Goal: Communication & Community: Participate in discussion

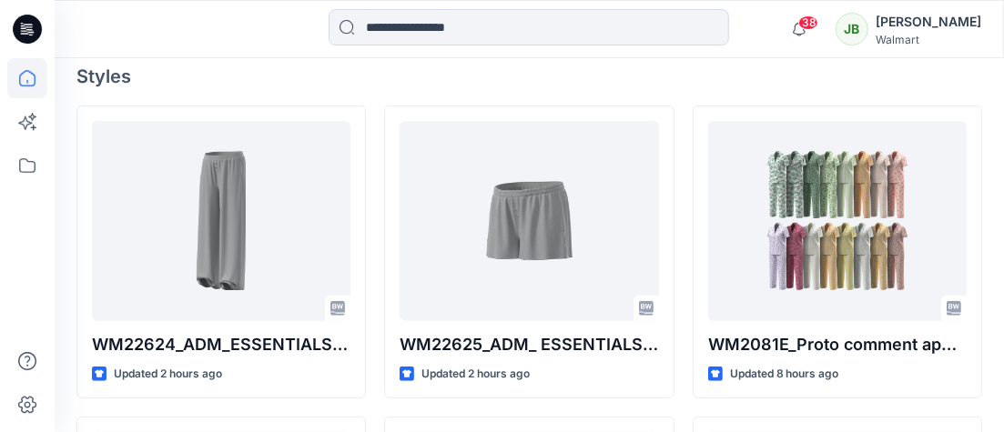
scroll to position [500, 0]
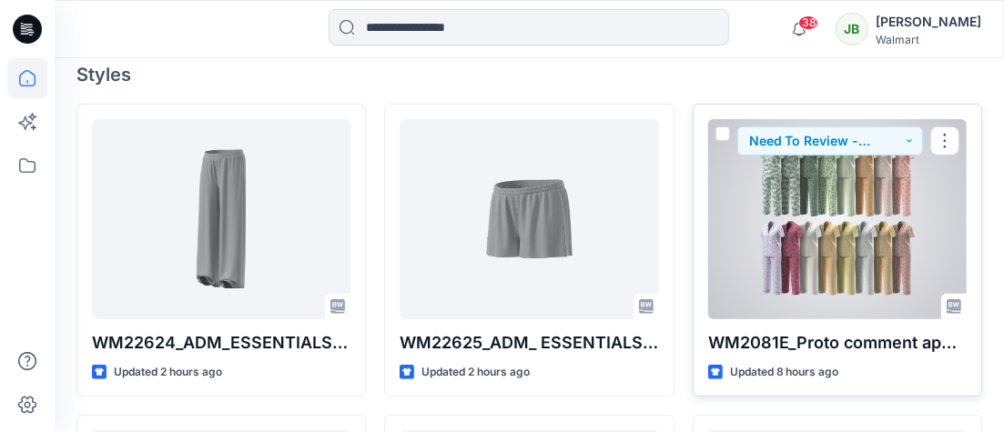
click at [816, 228] on div at bounding box center [837, 219] width 258 height 200
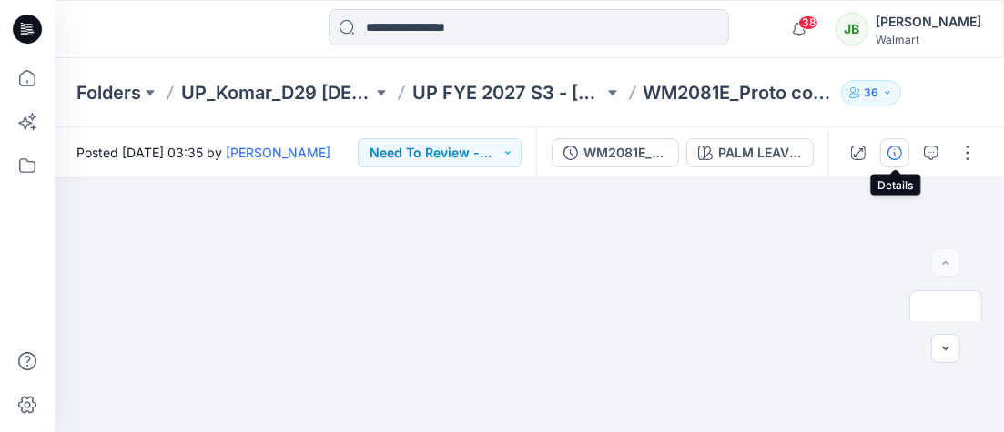
click at [897, 151] on icon "button" at bounding box center [894, 153] width 15 height 15
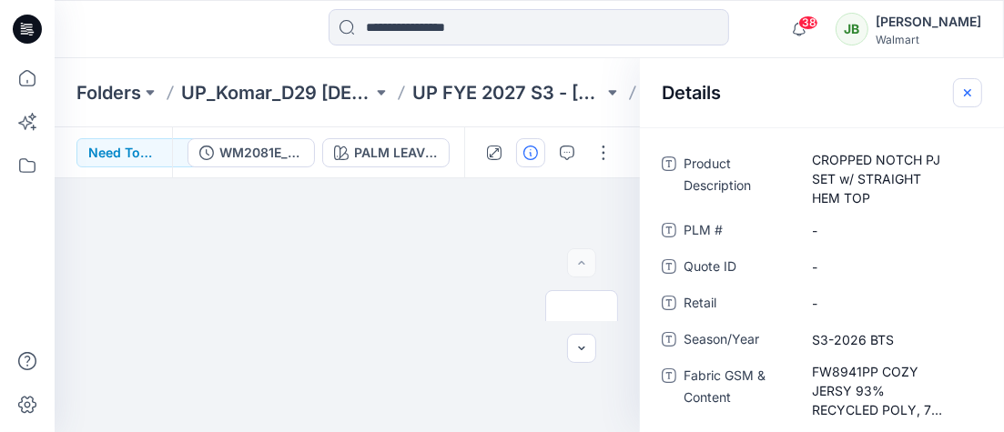
click at [976, 93] on button "button" at bounding box center [967, 92] width 29 height 29
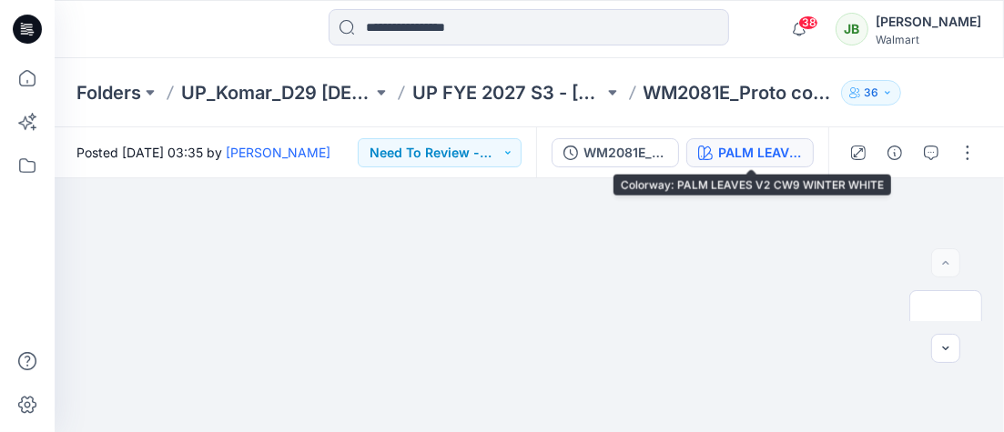
click at [785, 160] on div "PALM LEAVES V2 CW9 WINTER WHITE" at bounding box center [760, 153] width 84 height 20
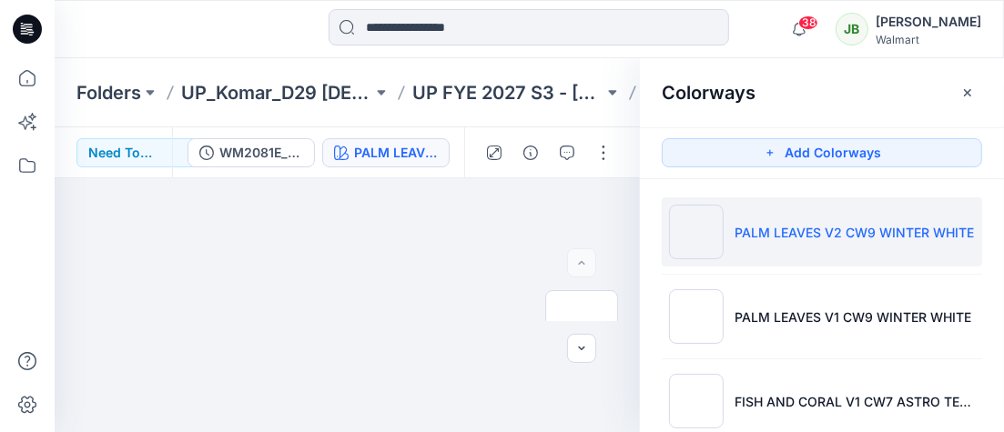
click at [795, 233] on p "PALM LEAVES V2 CW9 WINTER WHITE" at bounding box center [854, 232] width 239 height 19
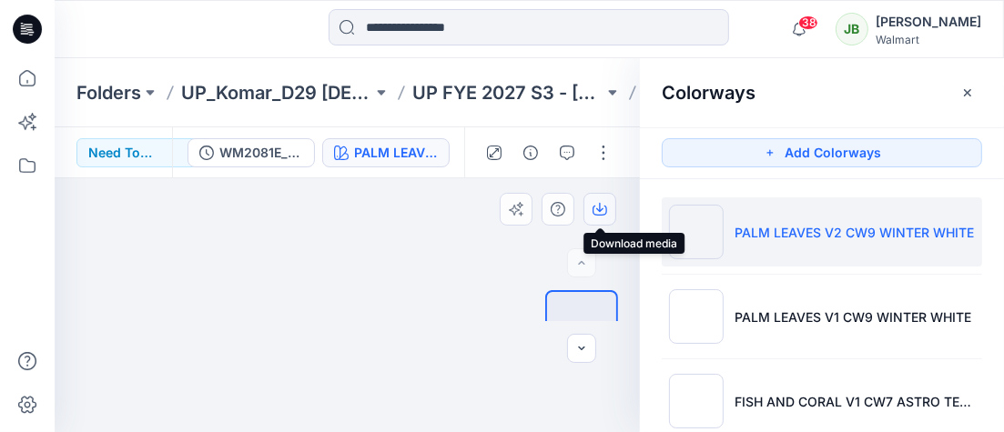
click at [599, 205] on icon "button" at bounding box center [599, 207] width 7 height 9
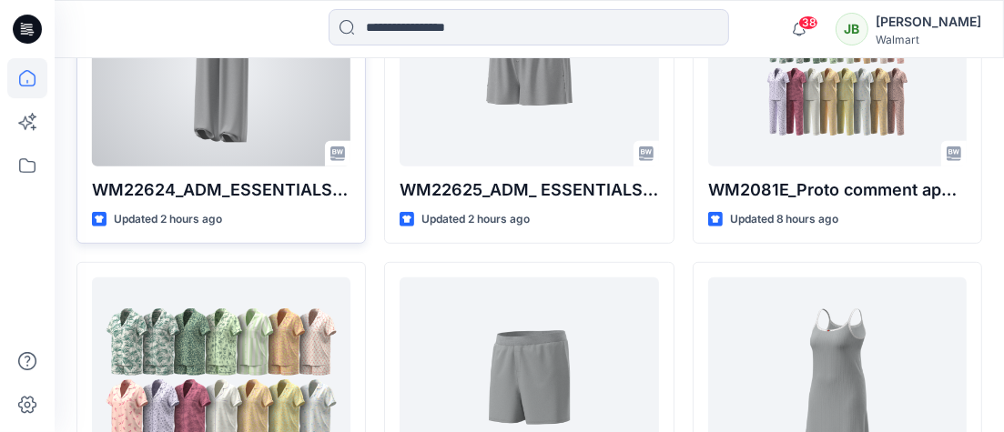
scroll to position [656, 0]
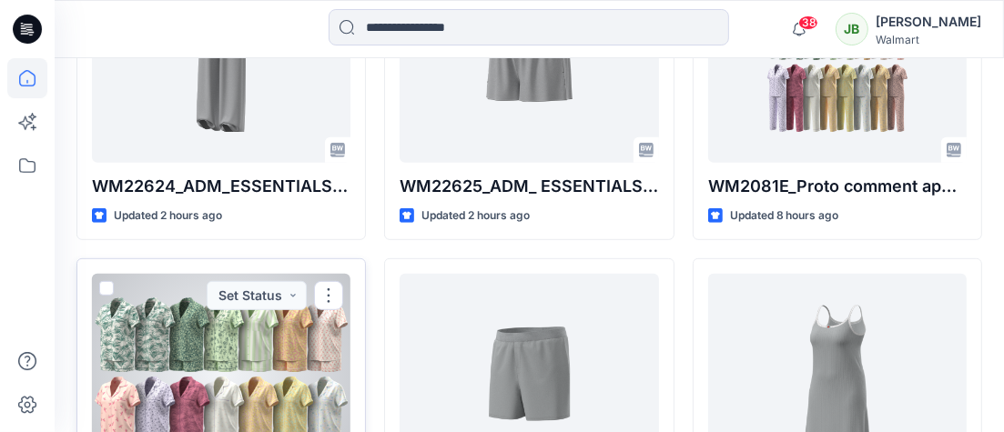
click at [308, 350] on div at bounding box center [221, 374] width 258 height 200
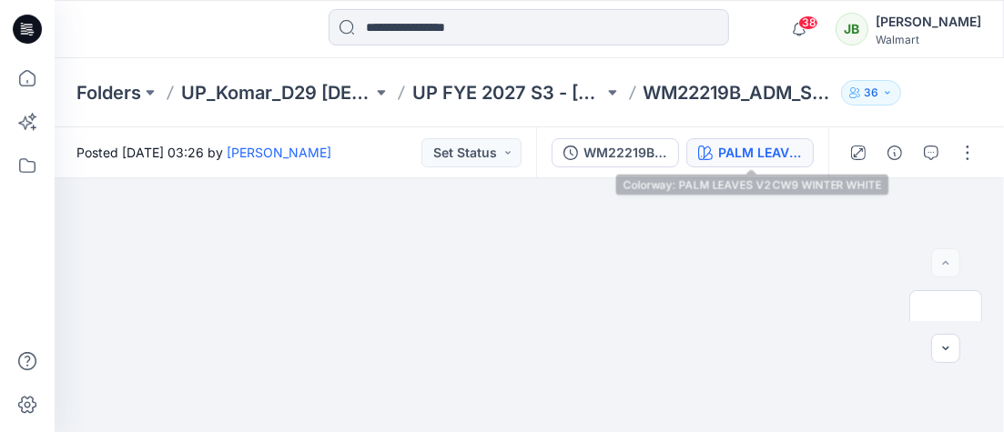
click at [776, 162] on button "PALM LEAVES V2 CW9 WINTER WHITE" at bounding box center [749, 152] width 127 height 29
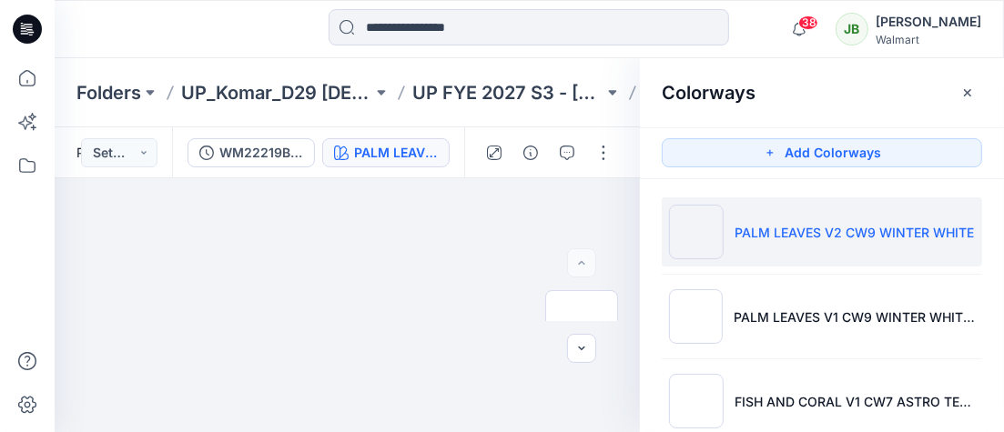
click at [780, 246] on li "PALM LEAVES V2 CW9 WINTER WHITE" at bounding box center [822, 232] width 320 height 69
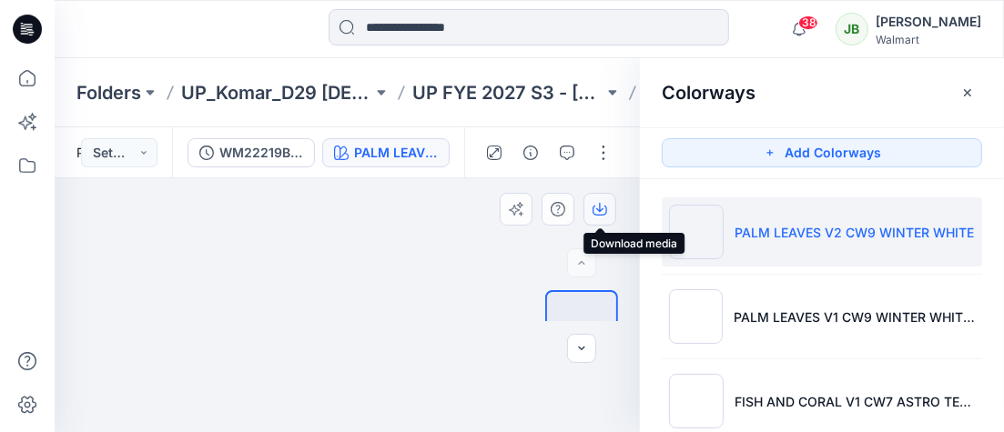
click at [600, 204] on icon "button" at bounding box center [599, 207] width 7 height 9
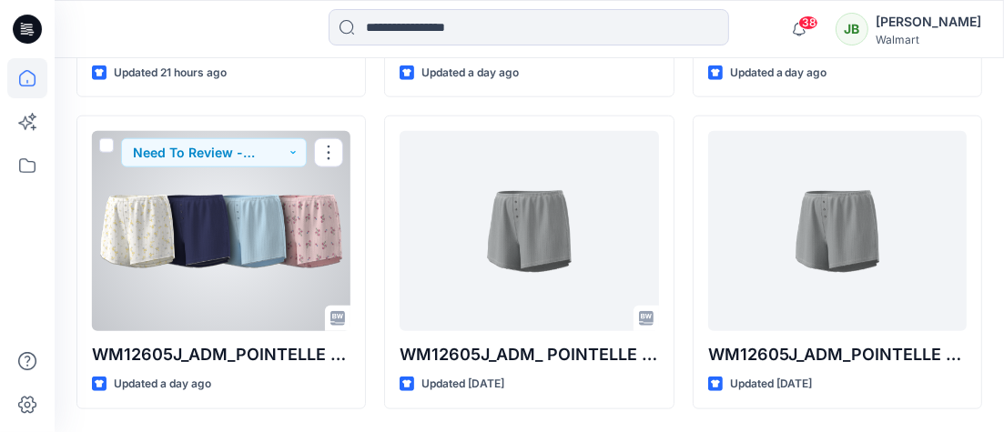
scroll to position [1428, 0]
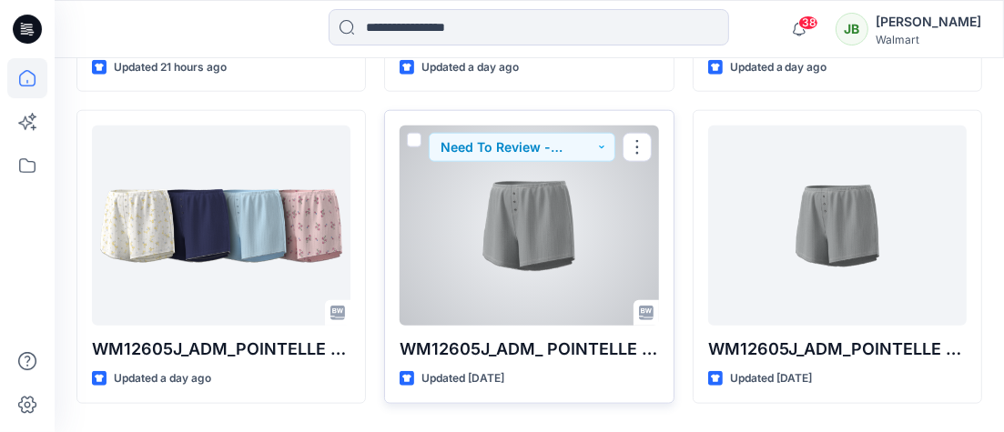
click at [548, 243] on div at bounding box center [529, 226] width 258 height 200
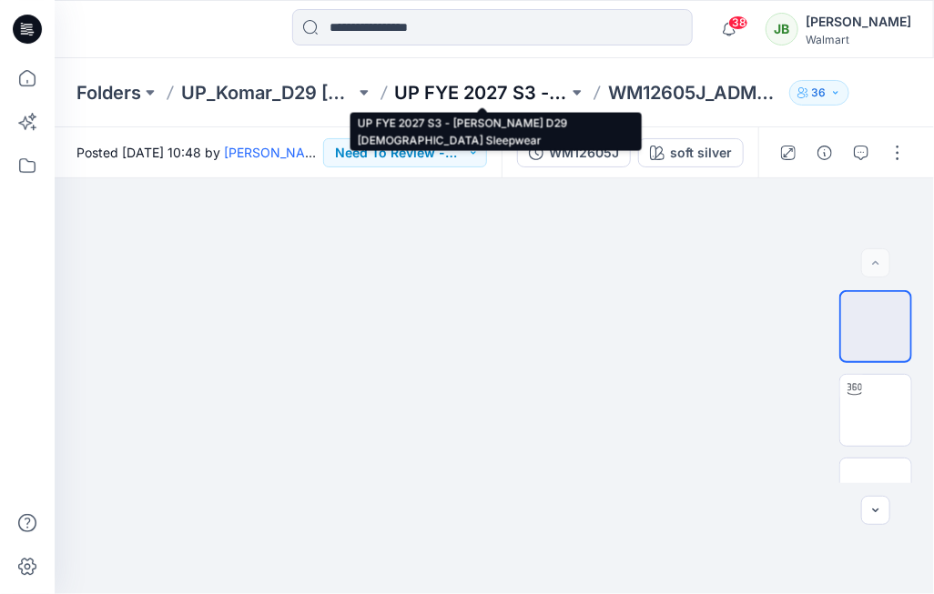
click at [507, 88] on p "UP FYE 2027 S3 - [PERSON_NAME] D29 [DEMOGRAPHIC_DATA] Sleepwear" at bounding box center [482, 92] width 174 height 25
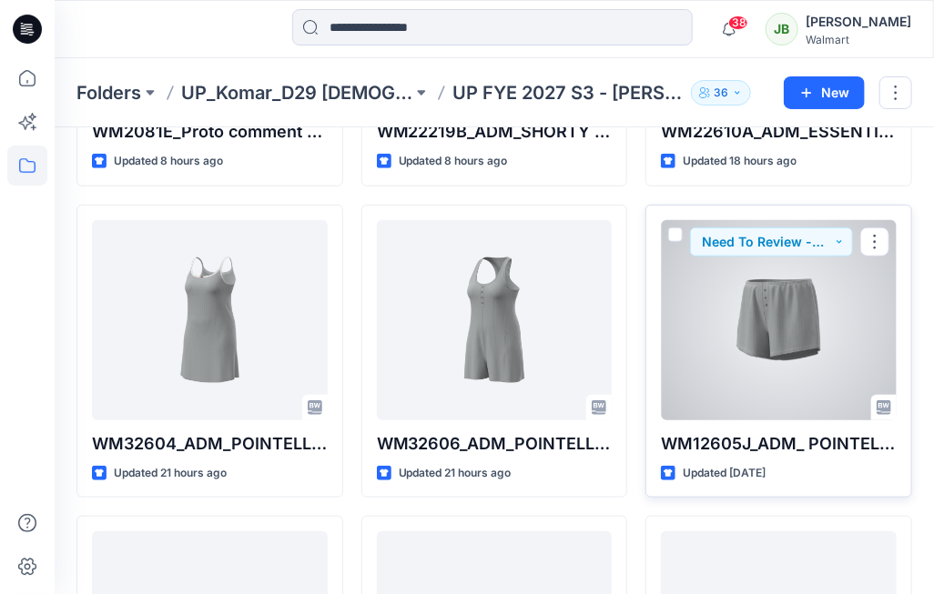
scroll to position [313, 0]
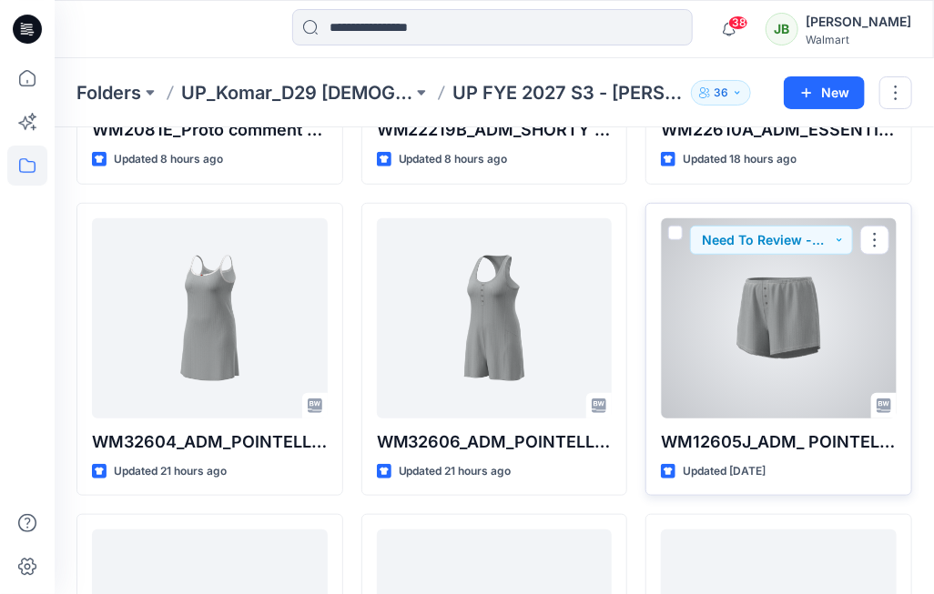
click at [752, 368] on div at bounding box center [779, 318] width 236 height 200
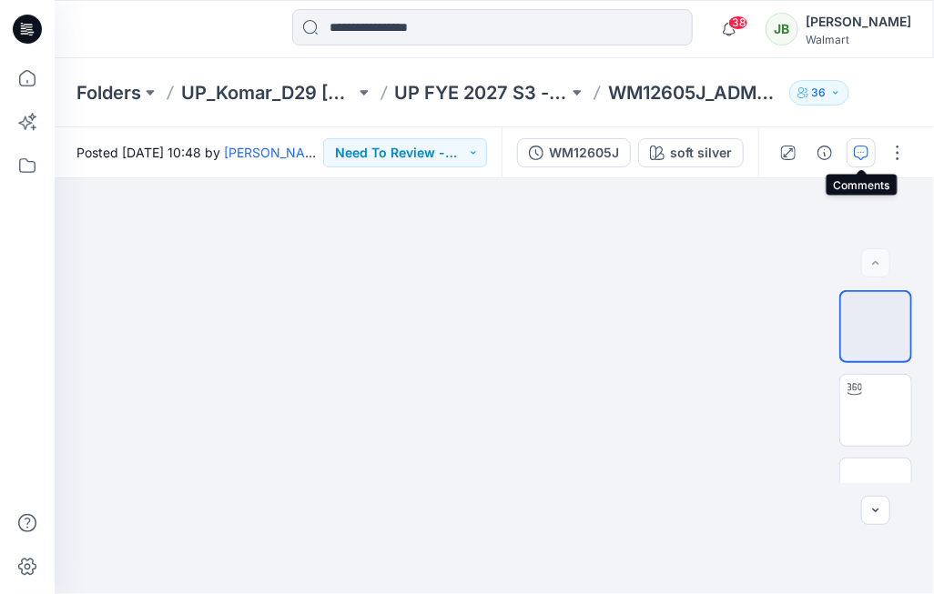
click at [865, 154] on icon "button" at bounding box center [861, 153] width 15 height 15
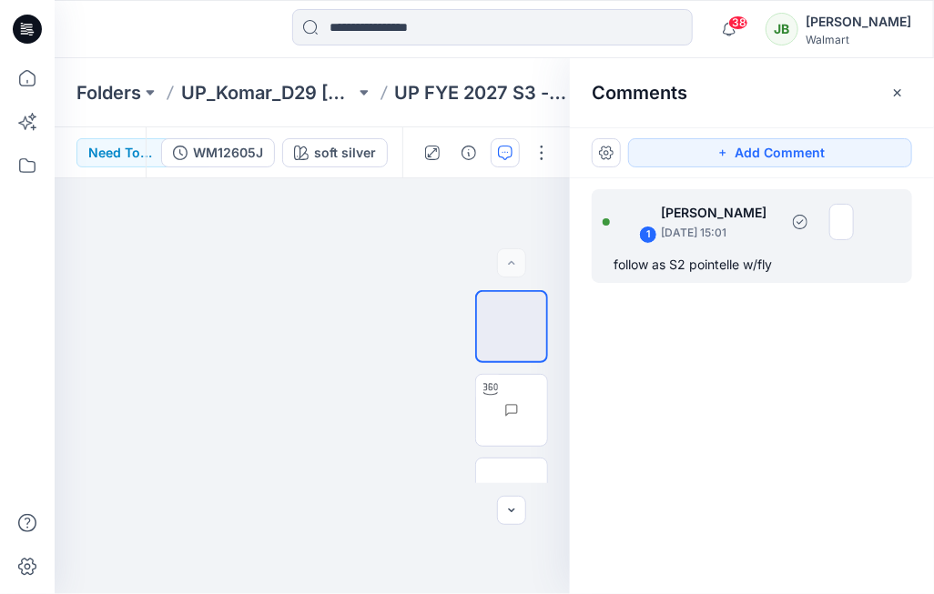
click at [746, 272] on div "follow as S2 pointelle w/fly" at bounding box center [751, 265] width 277 height 22
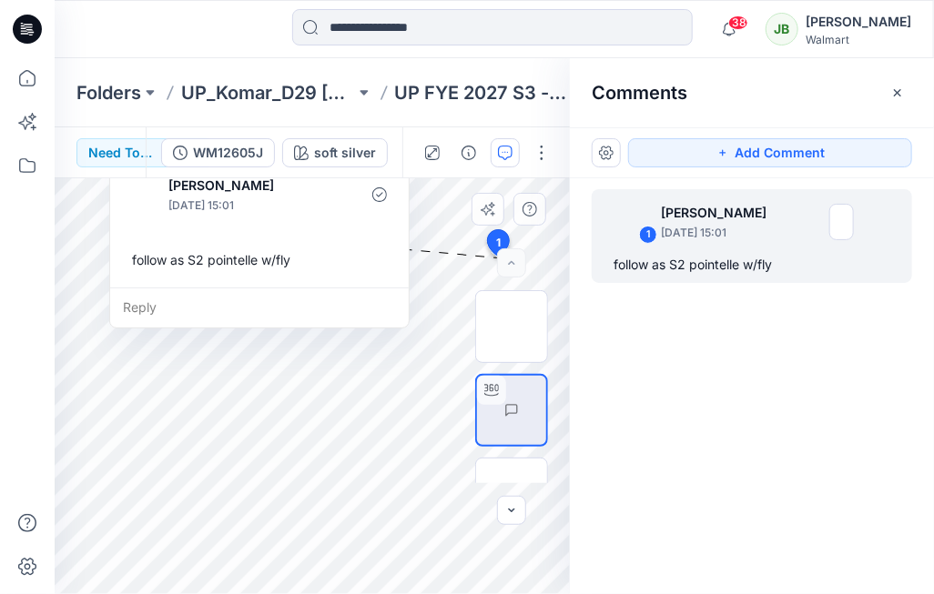
click at [319, 301] on div "Reply" at bounding box center [259, 308] width 299 height 40
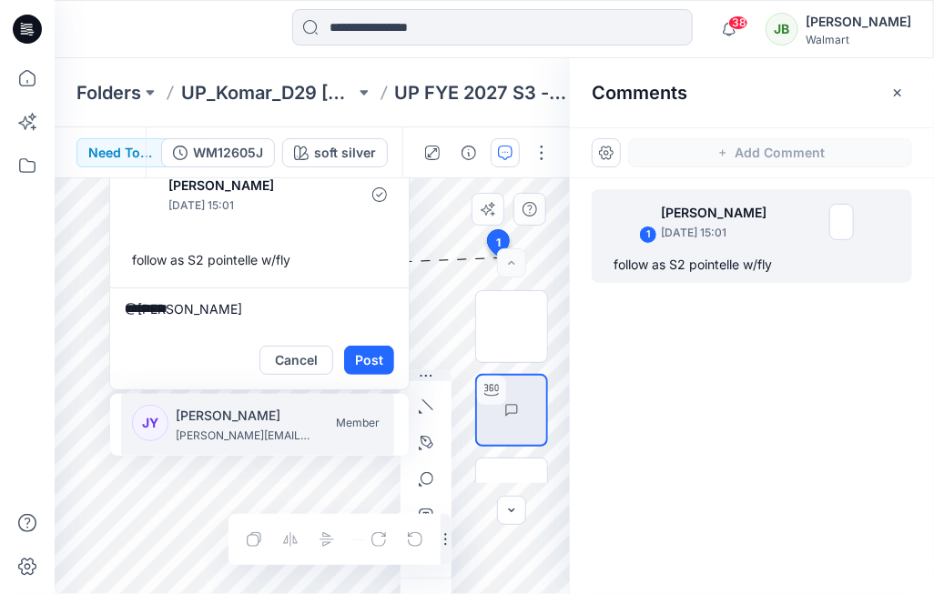
click at [256, 422] on p "[PERSON_NAME]" at bounding box center [244, 416] width 137 height 22
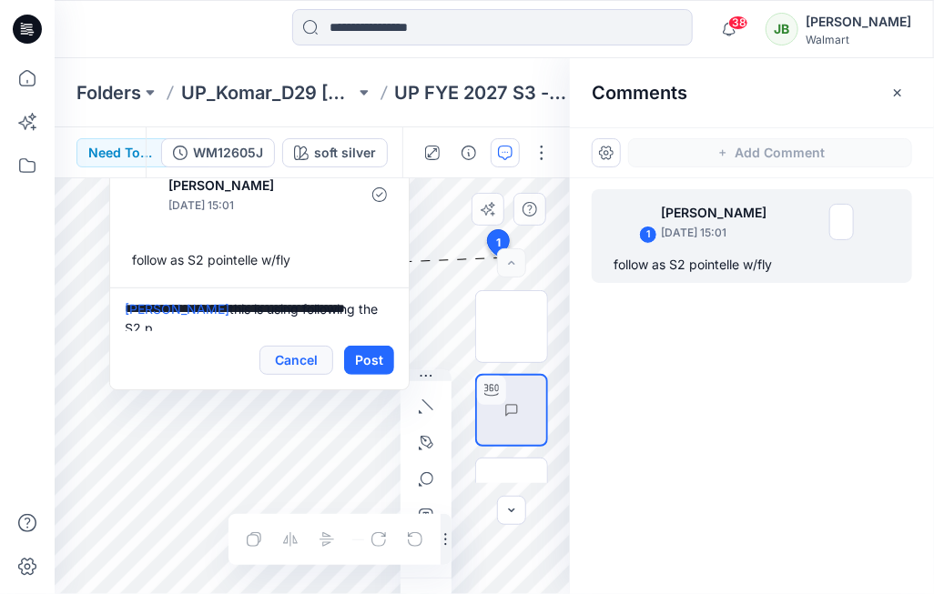
scroll to position [4, 0]
click at [243, 324] on textarea "**********" at bounding box center [259, 310] width 299 height 44
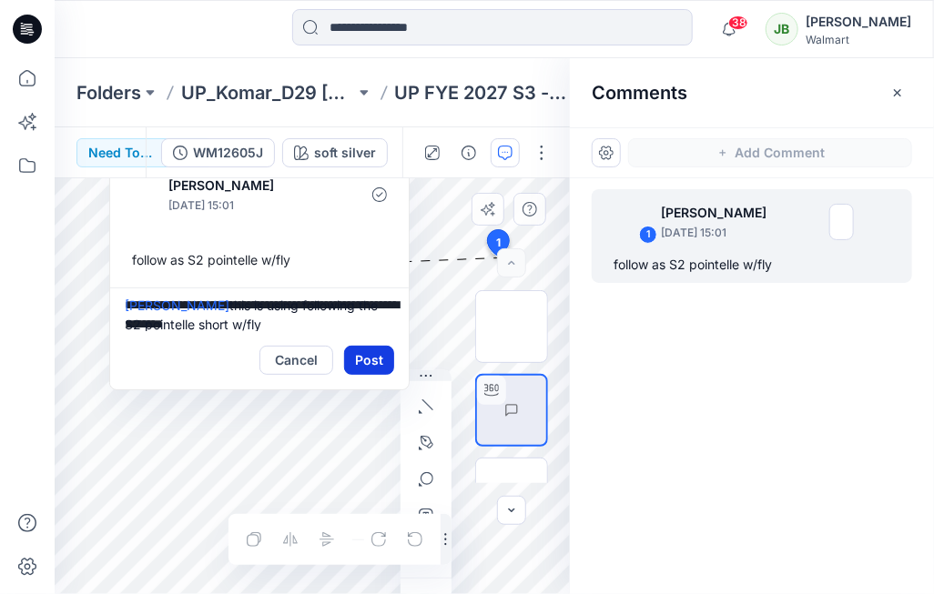
type textarea "**********"
click at [375, 359] on button "Post" at bounding box center [369, 360] width 50 height 29
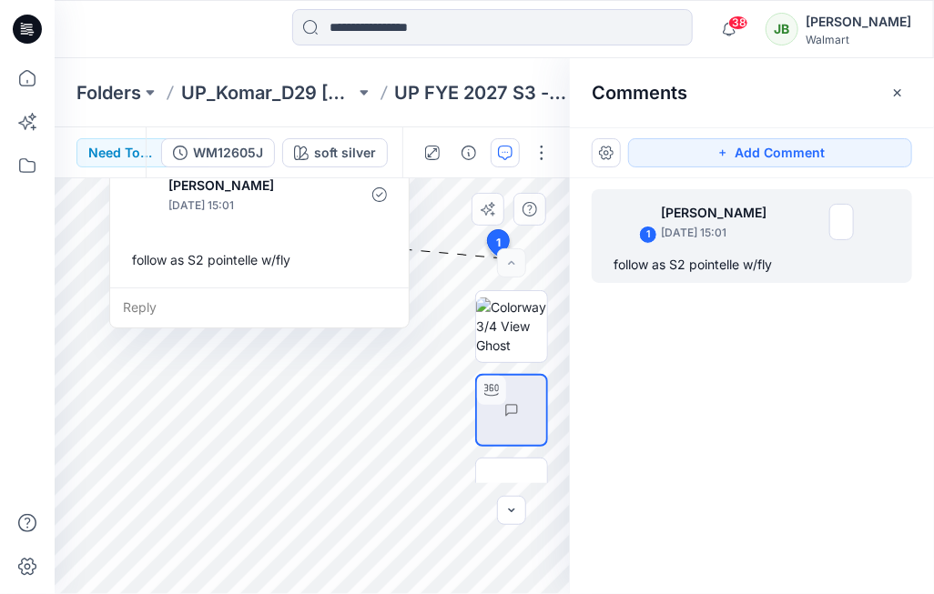
scroll to position [13, 0]
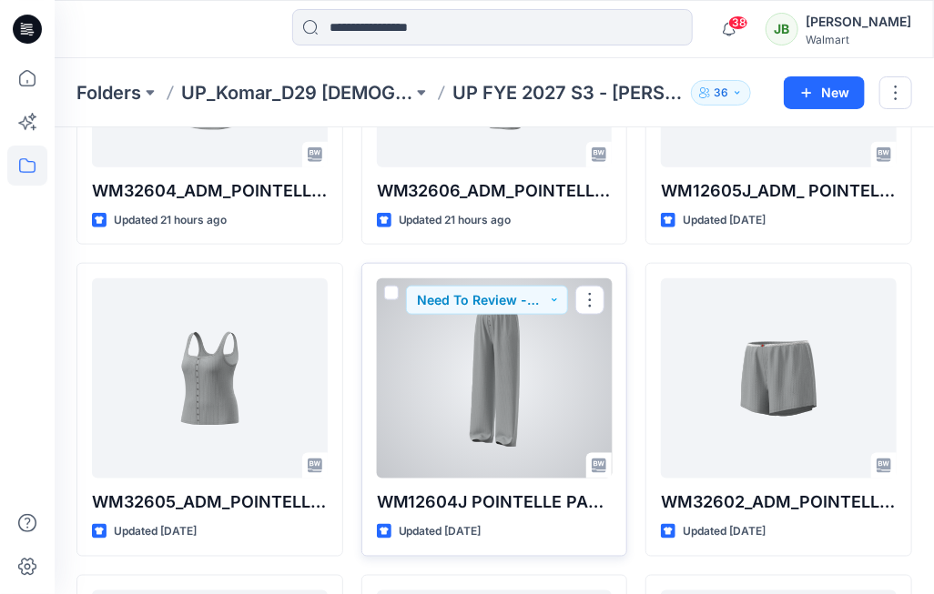
scroll to position [592, 0]
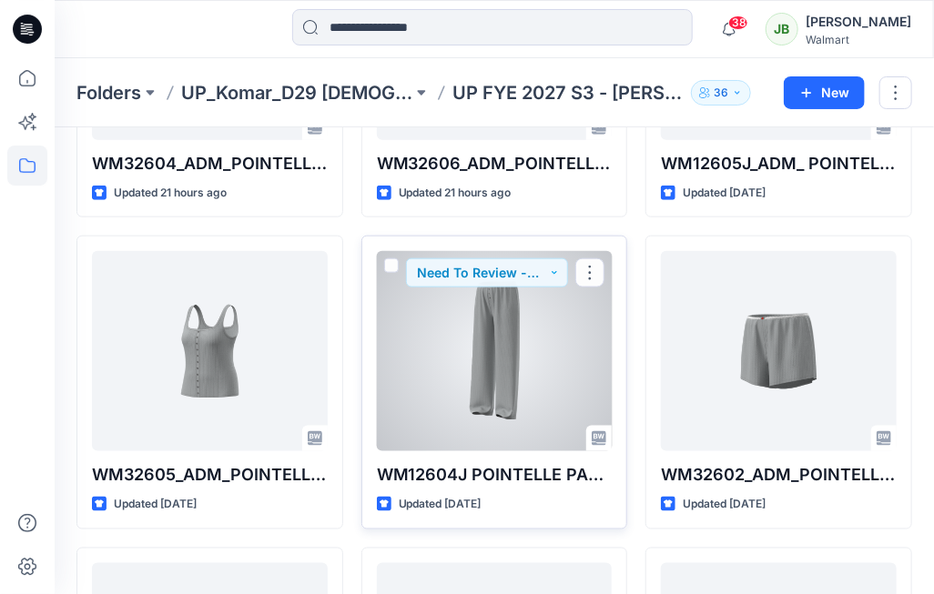
click at [485, 368] on div at bounding box center [495, 351] width 236 height 200
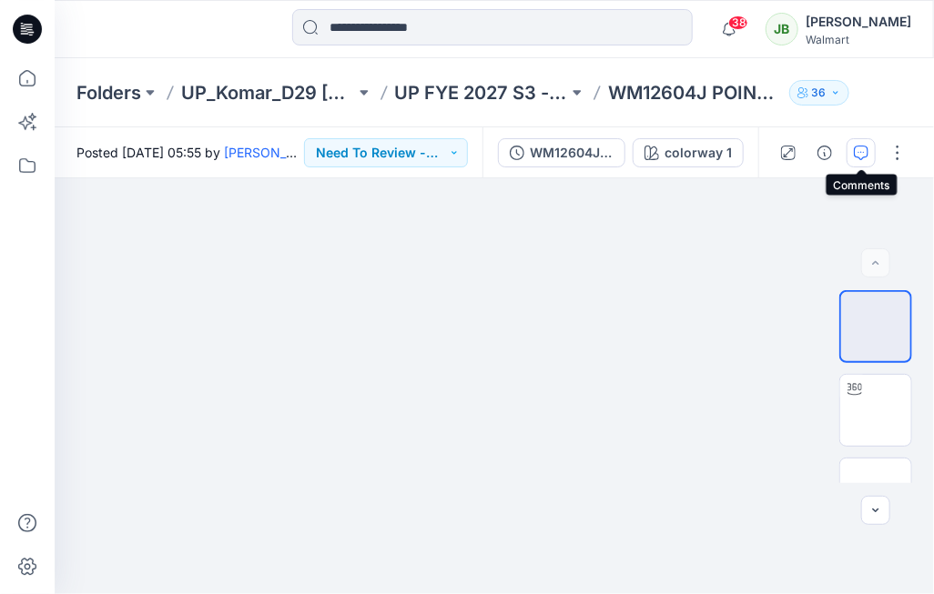
click at [861, 152] on icon "button" at bounding box center [861, 151] width 6 height 1
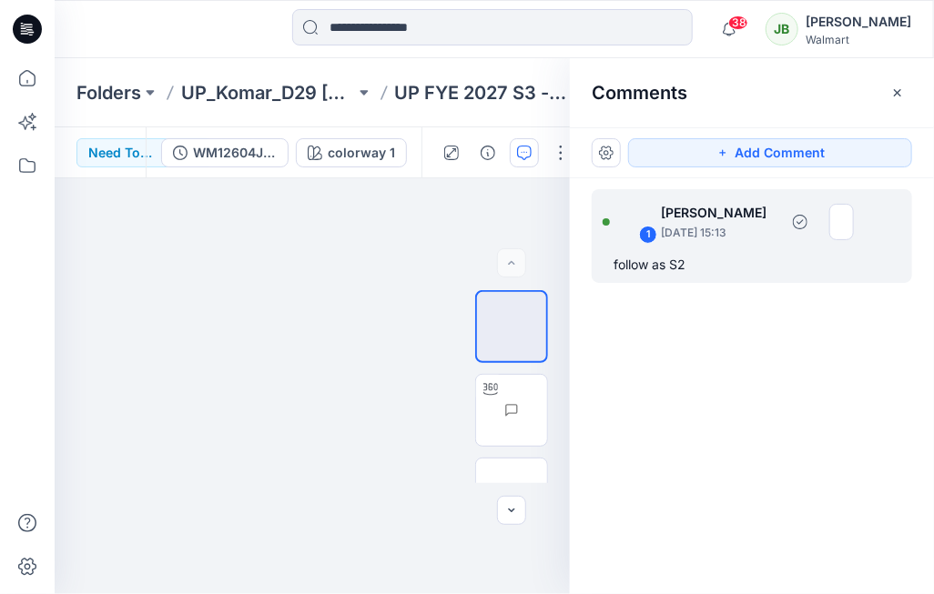
click at [735, 247] on div "1 [PERSON_NAME] [DATE] 15:13 follow as S2" at bounding box center [752, 236] width 320 height 94
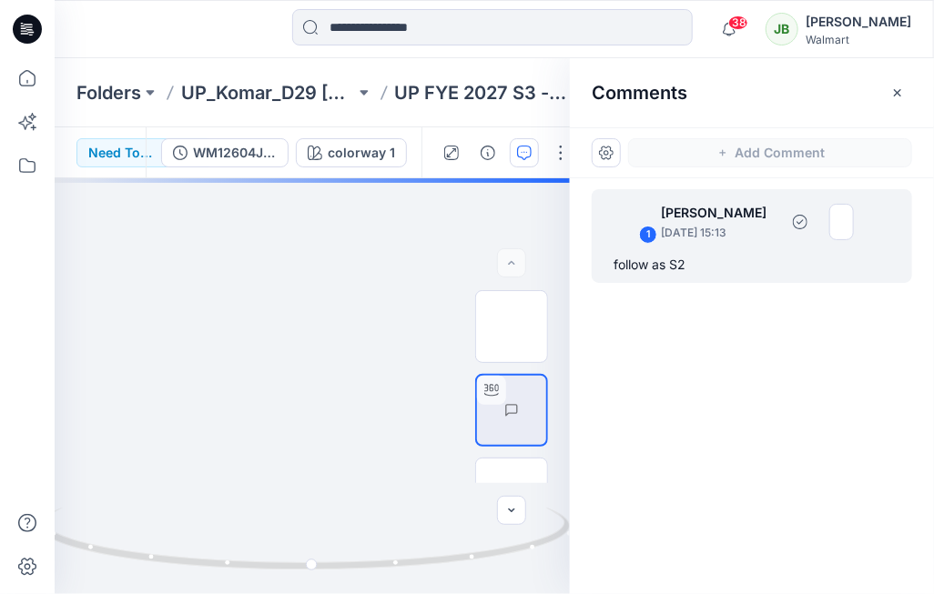
click at [629, 268] on div "follow as S2" at bounding box center [751, 265] width 277 height 22
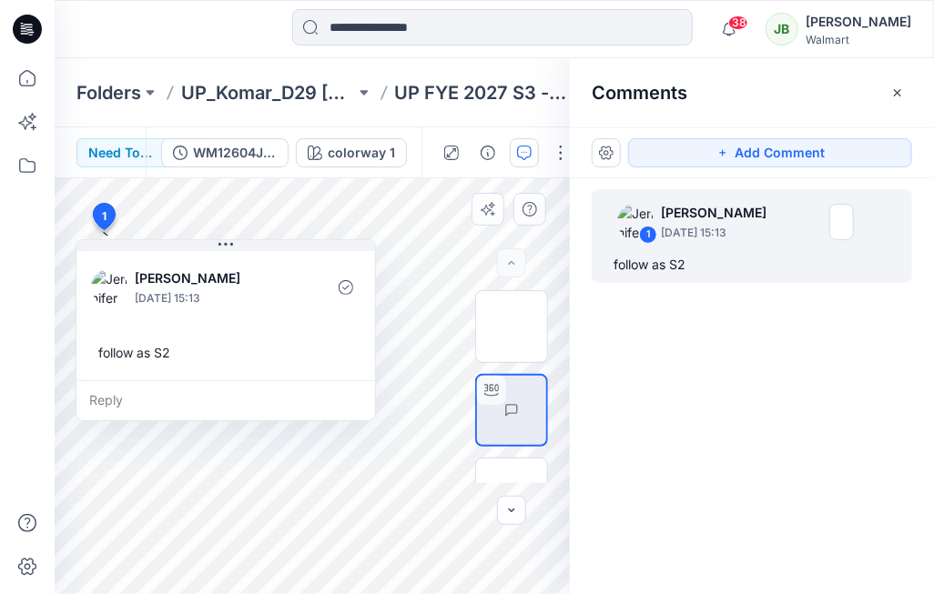
click at [191, 398] on div "Reply" at bounding box center [225, 400] width 299 height 40
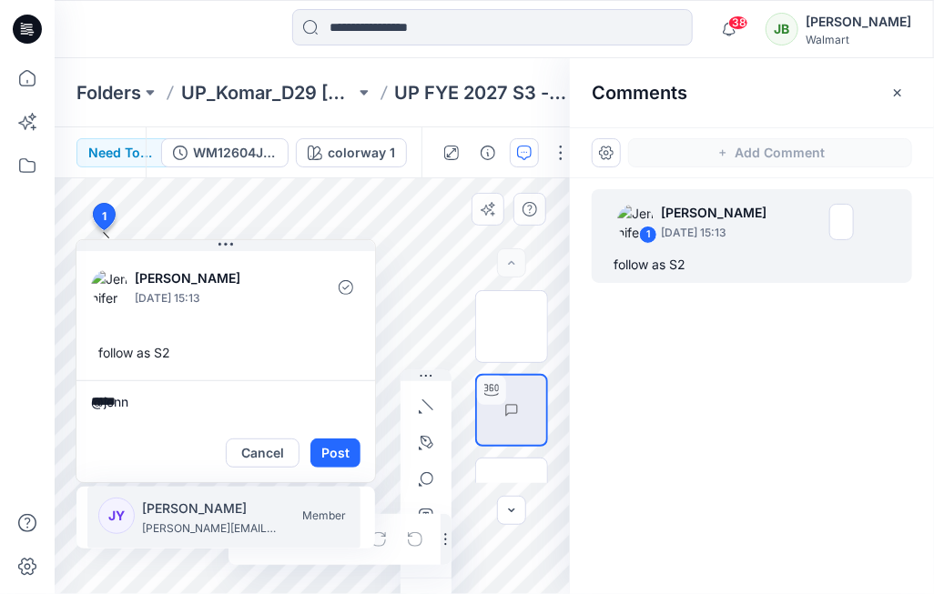
click at [200, 431] on p "[PERSON_NAME][EMAIL_ADDRESS][PERSON_NAME][DOMAIN_NAME]" at bounding box center [210, 529] width 137 height 18
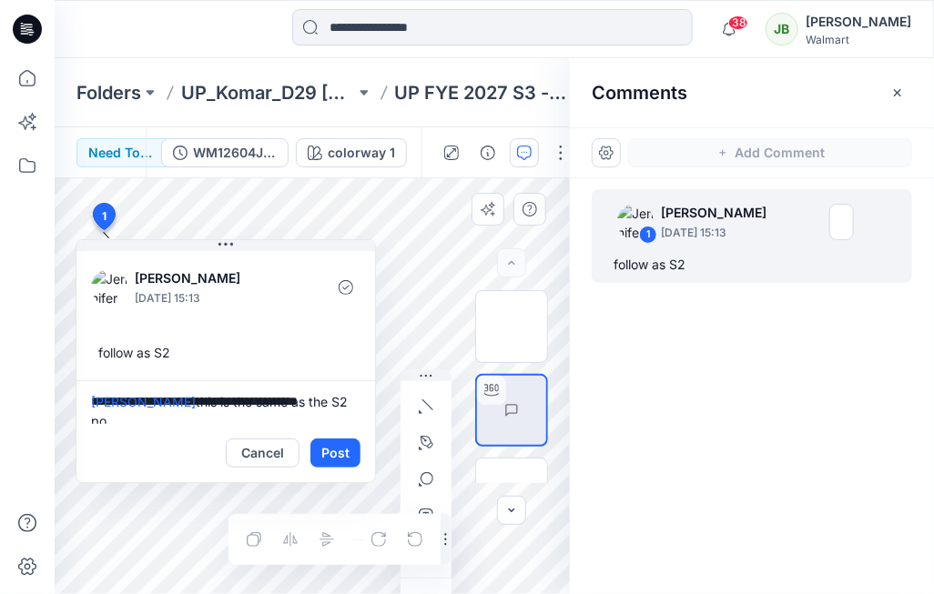
scroll to position [4, 0]
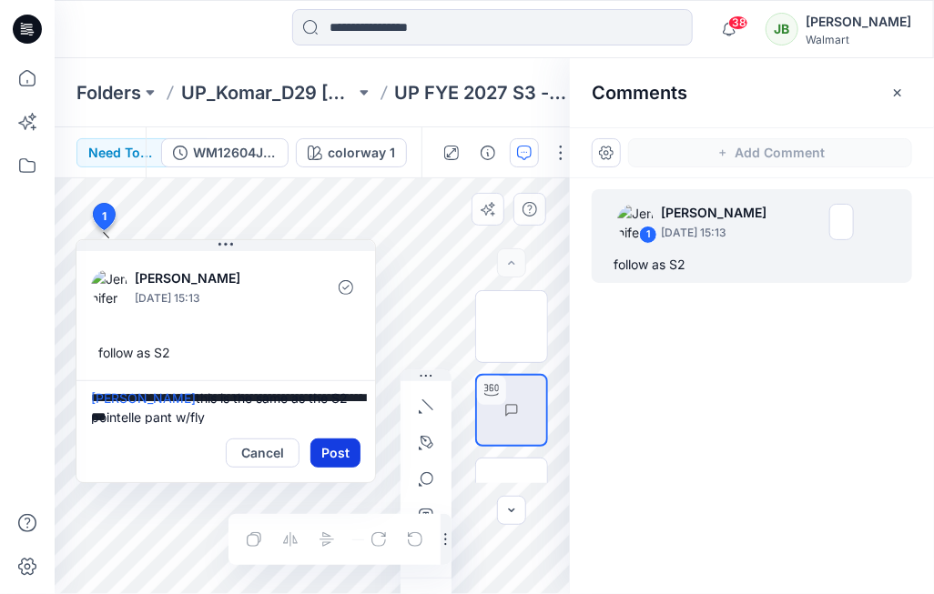
type textarea "**********"
click at [332, 431] on button "Post" at bounding box center [335, 453] width 50 height 29
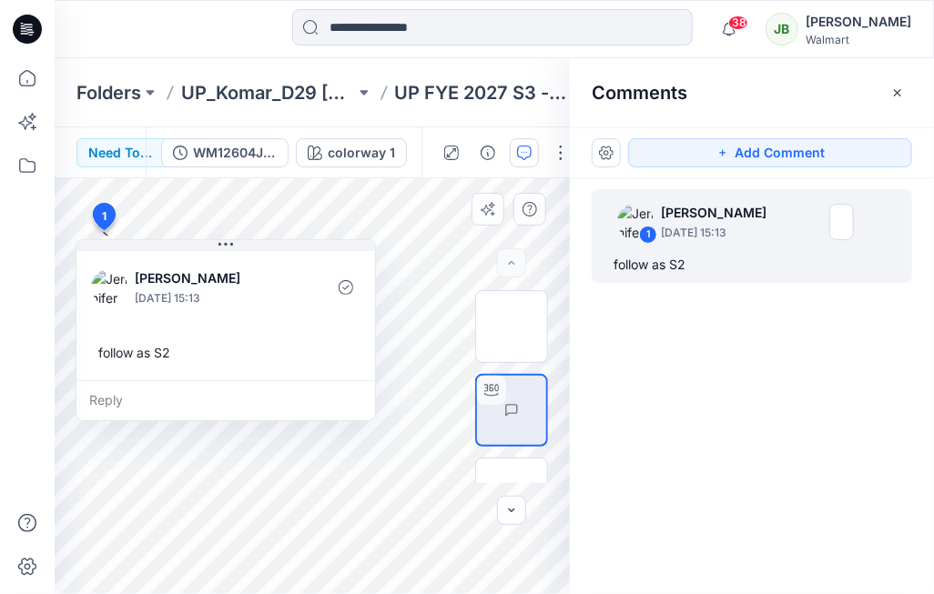
scroll to position [12, 0]
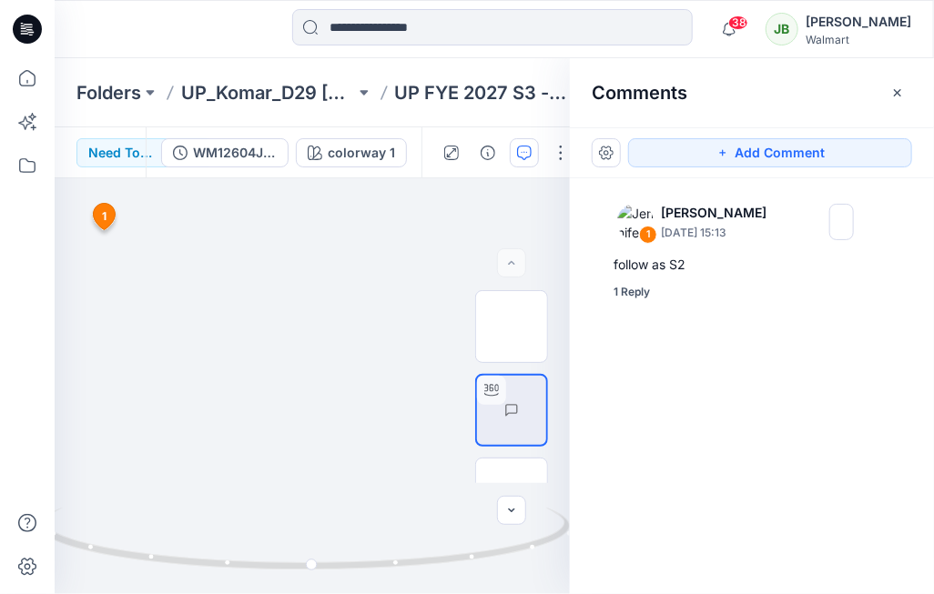
scroll to position [592, 0]
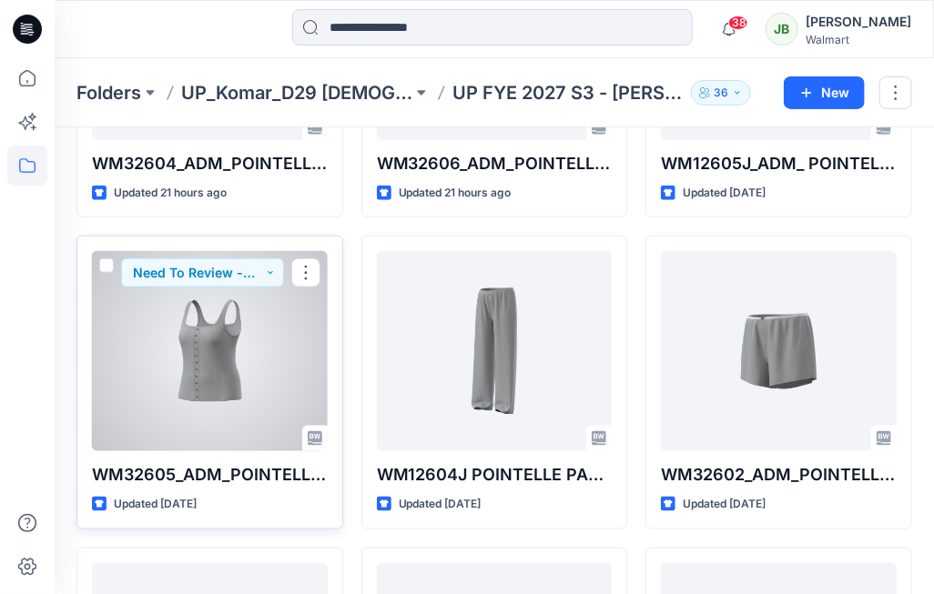
click at [184, 387] on div at bounding box center [210, 351] width 236 height 200
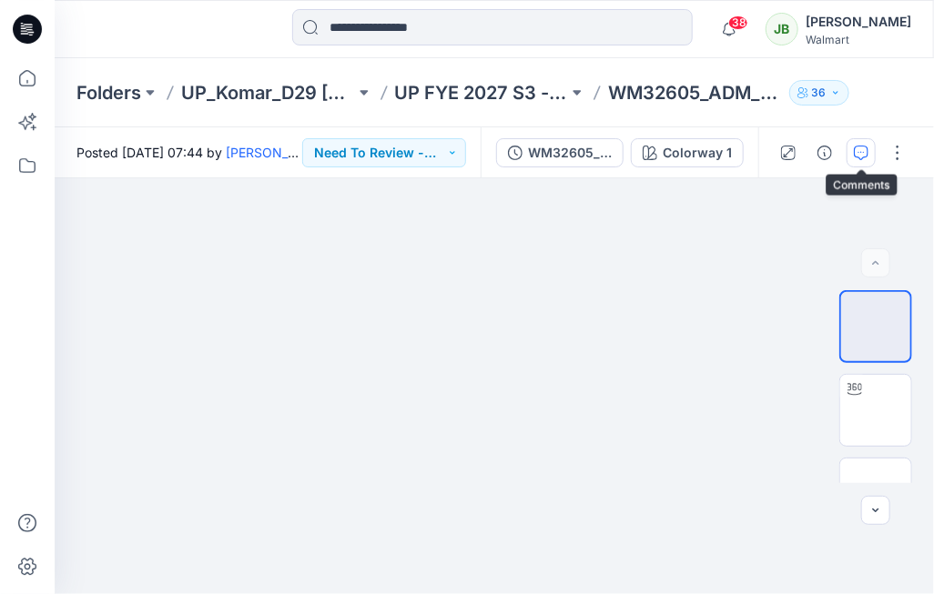
click at [861, 150] on icon "button" at bounding box center [861, 153] width 15 height 15
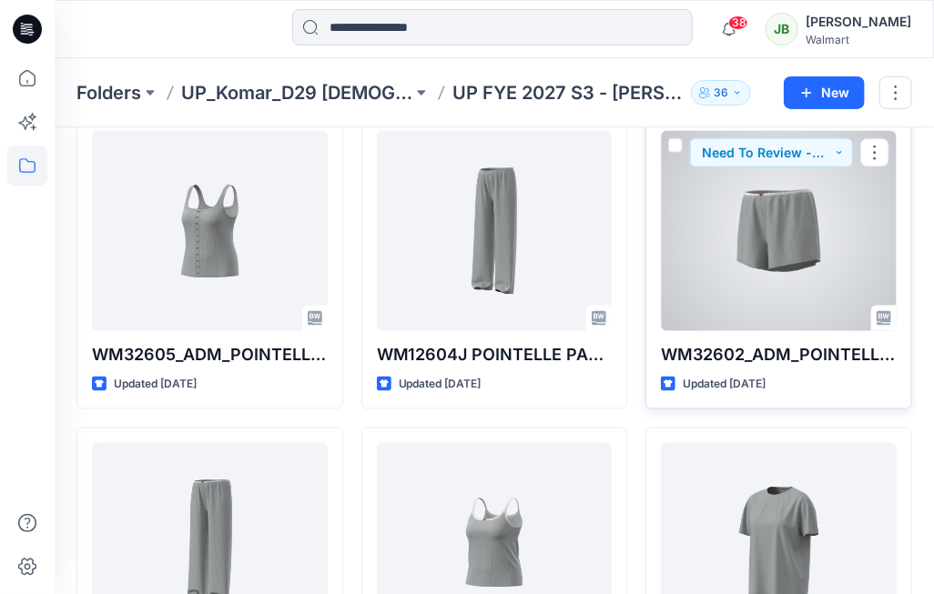
scroll to position [723, 0]
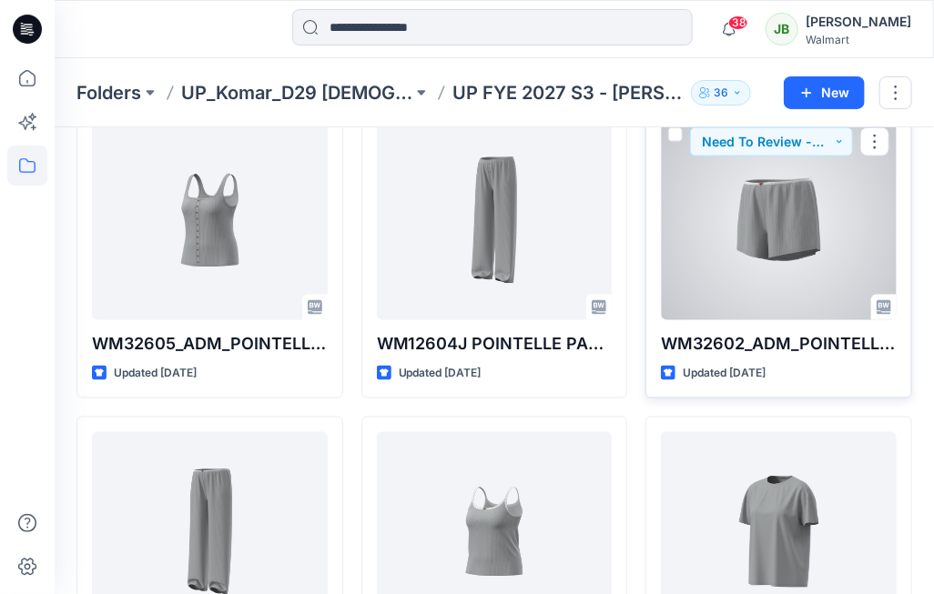
click at [799, 315] on div at bounding box center [779, 220] width 236 height 200
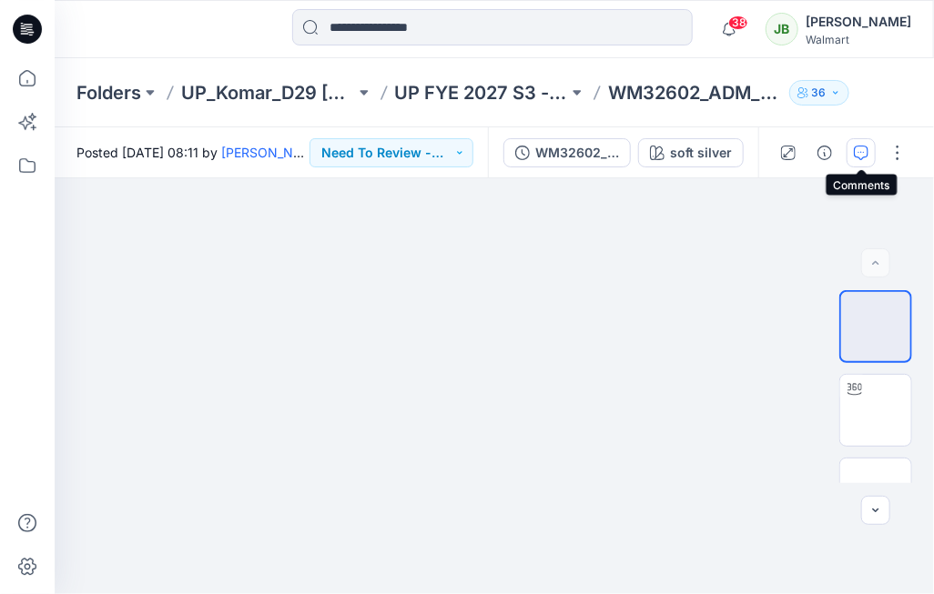
click at [865, 145] on button "button" at bounding box center [860, 152] width 29 height 29
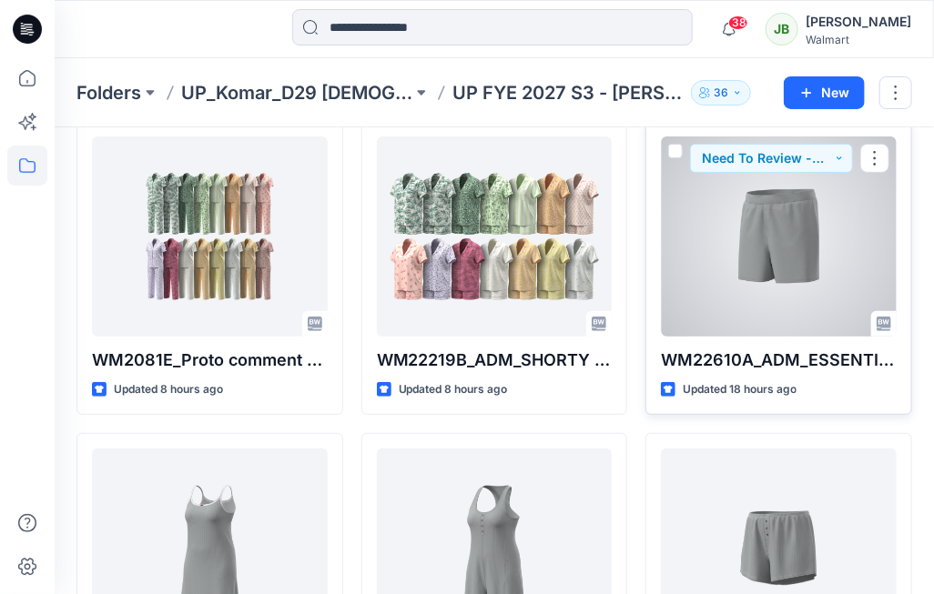
scroll to position [80, 0]
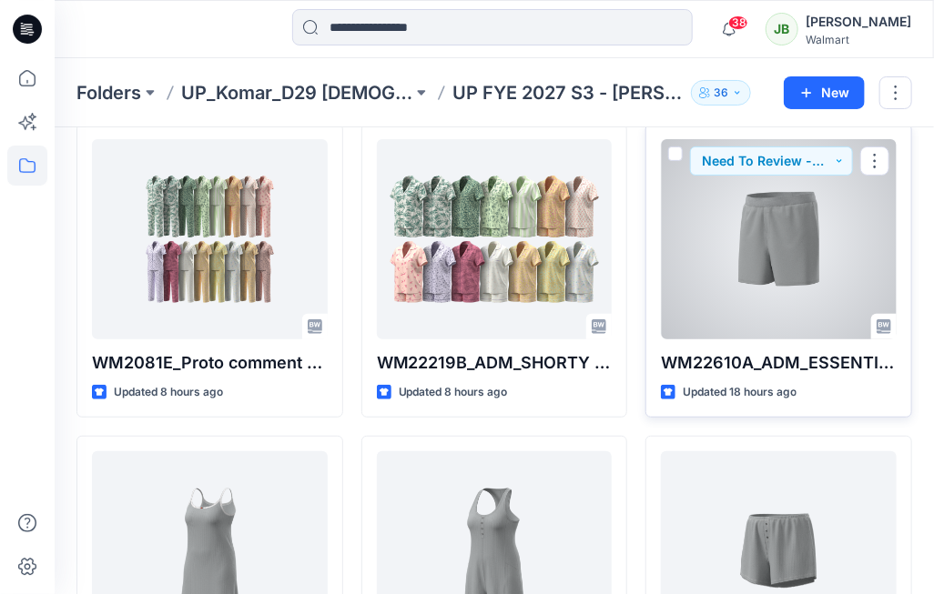
click at [752, 264] on div at bounding box center [779, 239] width 236 height 200
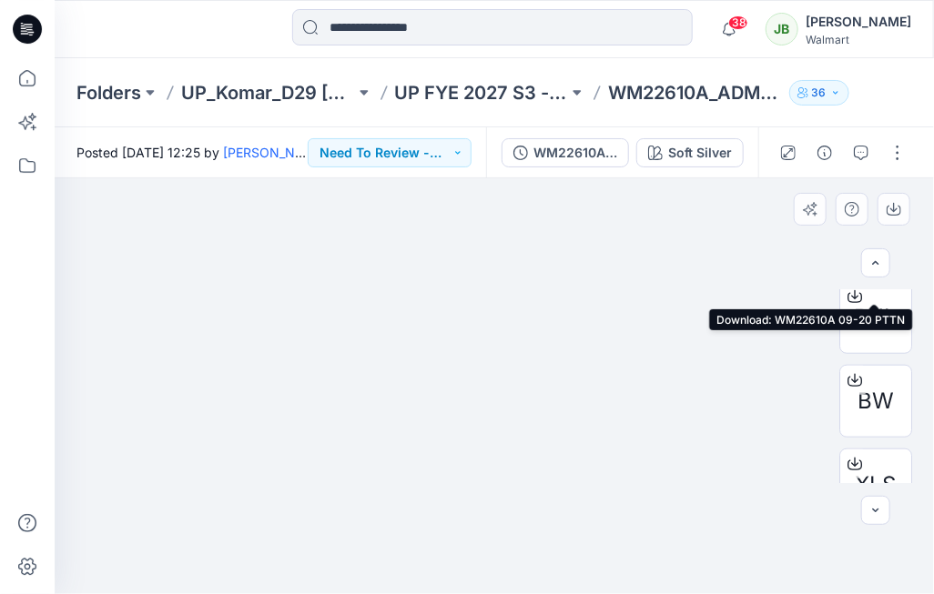
scroll to position [633, 0]
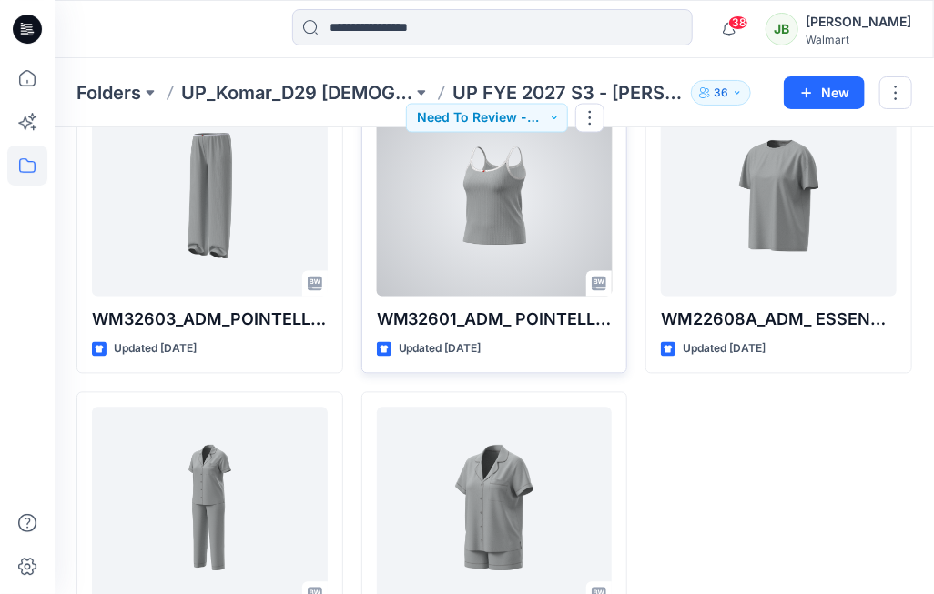
scroll to position [1053, 0]
